Goal: Transaction & Acquisition: Subscribe to service/newsletter

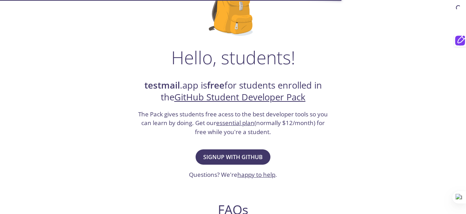
scroll to position [73, 0]
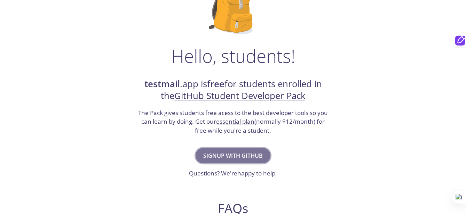
click at [249, 161] on button "Signup with GitHub" at bounding box center [233, 155] width 75 height 15
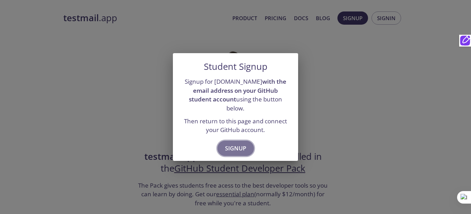
click at [233, 144] on span "Signup" at bounding box center [235, 149] width 21 height 10
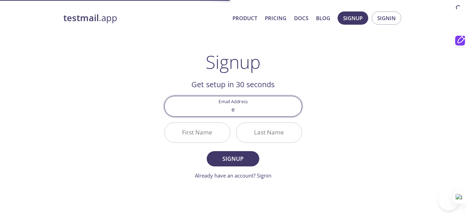
type input "[EMAIL_ADDRESS][DOMAIN_NAME]"
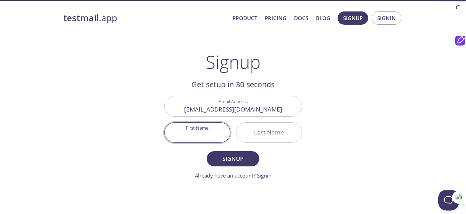
click at [202, 139] on input "First Name" at bounding box center [197, 133] width 65 height 20
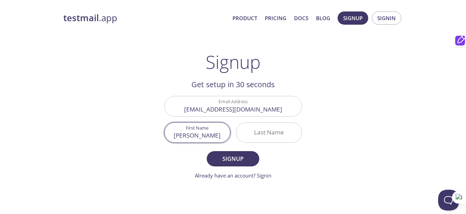
type input "[PERSON_NAME]"
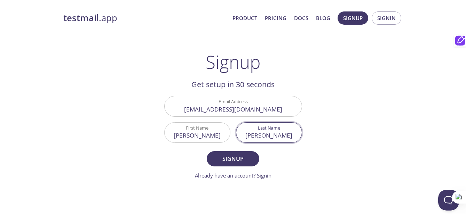
type input "[PERSON_NAME]"
click at [207, 151] on button "Signup" at bounding box center [233, 158] width 52 height 15
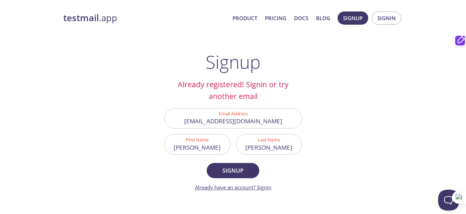
click at [268, 188] on link "Already have an account? Signin" at bounding box center [233, 187] width 77 height 7
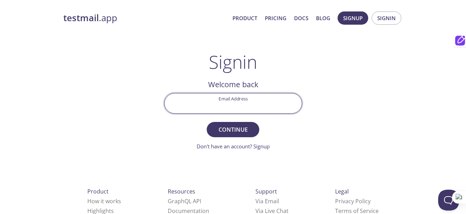
click at [253, 107] on input "Email Address" at bounding box center [233, 104] width 137 height 20
type input "[EMAIL_ADDRESS][DOMAIN_NAME]"
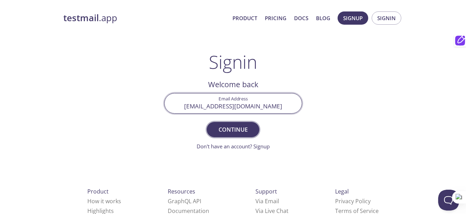
click at [237, 131] on span "Continue" at bounding box center [232, 130] width 37 height 10
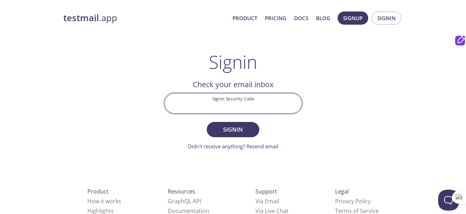
click at [245, 105] on input "Signin Security Code" at bounding box center [233, 104] width 137 height 20
type input "t"
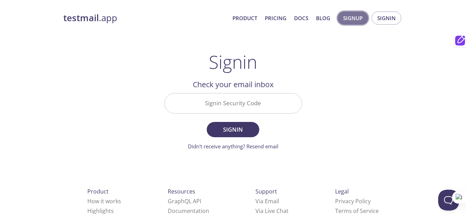
click at [350, 17] on span "Signup" at bounding box center [352, 18] width 19 height 9
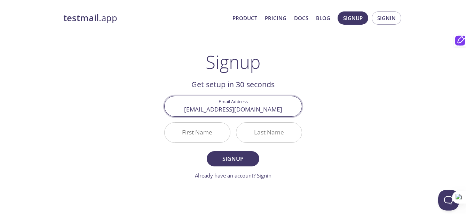
type input "[EMAIL_ADDRESS][DOMAIN_NAME]"
click at [200, 133] on input "First Name" at bounding box center [197, 133] width 65 height 20
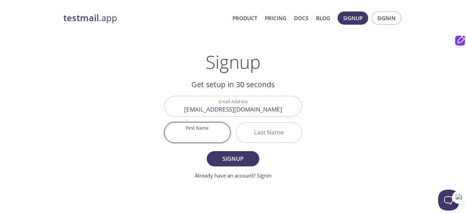
type input "U"
type input "[PERSON_NAME]"
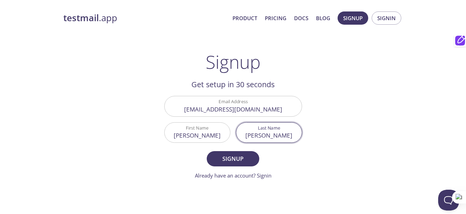
type input "[PERSON_NAME]"
click at [207, 151] on button "Signup" at bounding box center [233, 158] width 52 height 15
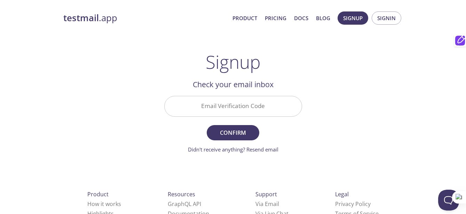
click at [261, 111] on input "Email Verification Code" at bounding box center [233, 106] width 137 height 20
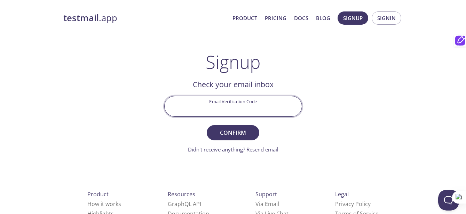
paste input "MX4SP94"
type input "MX4SP94"
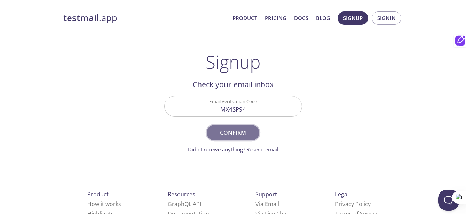
click at [242, 139] on button "Confirm" at bounding box center [233, 132] width 52 height 15
